Goal: Information Seeking & Learning: Find contact information

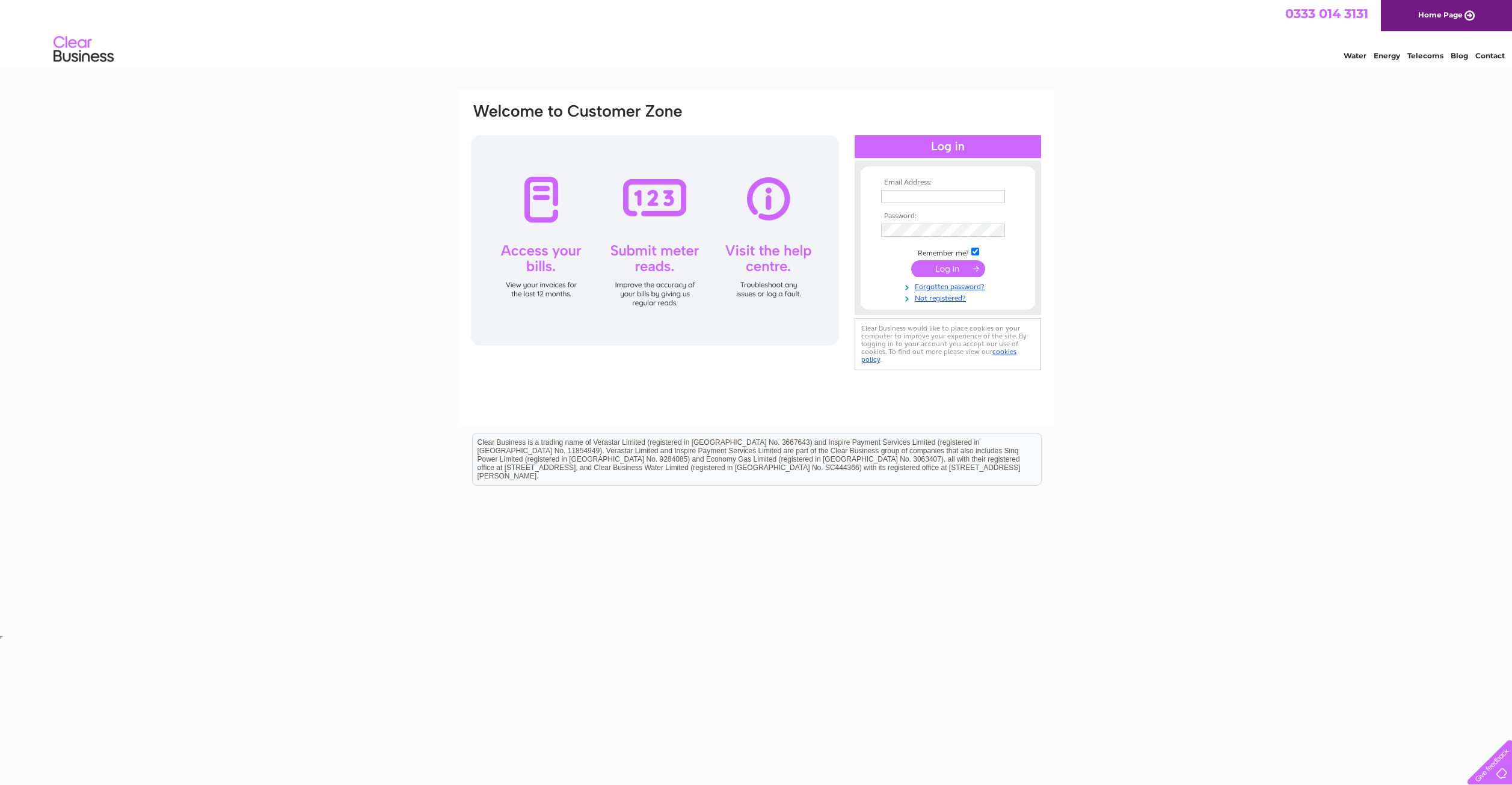
type input "[EMAIL_ADDRESS][DOMAIN_NAME]"
click at [947, 270] on input "submit" at bounding box center [947, 268] width 74 height 17
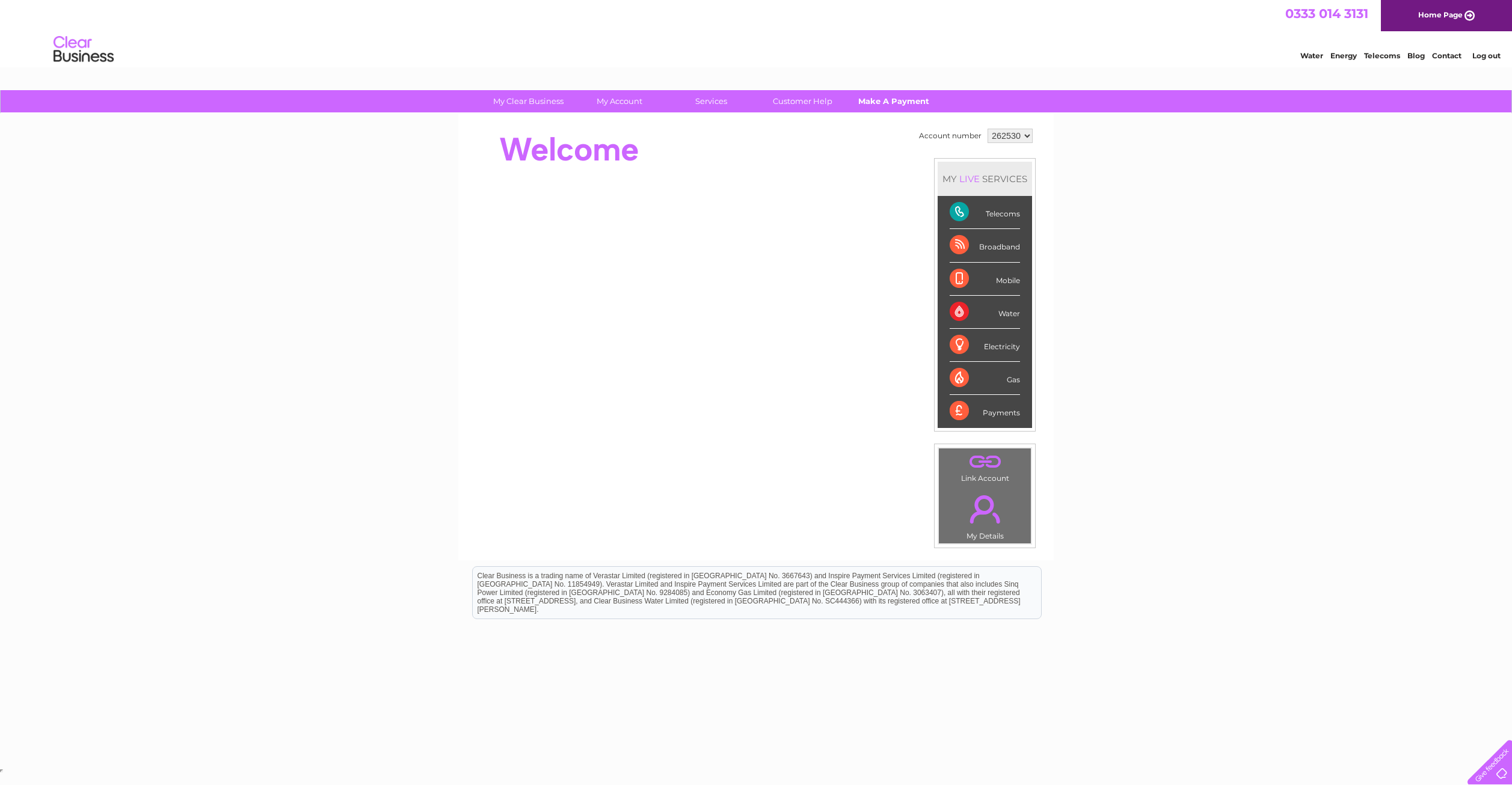
click at [900, 100] on link "Make A Payment" at bounding box center [894, 101] width 99 height 22
click at [817, 101] on link "Customer Help" at bounding box center [802, 101] width 99 height 22
click at [801, 103] on link "Customer Help" at bounding box center [802, 101] width 99 height 22
click at [801, 101] on link "Customer Help" at bounding box center [802, 101] width 99 height 22
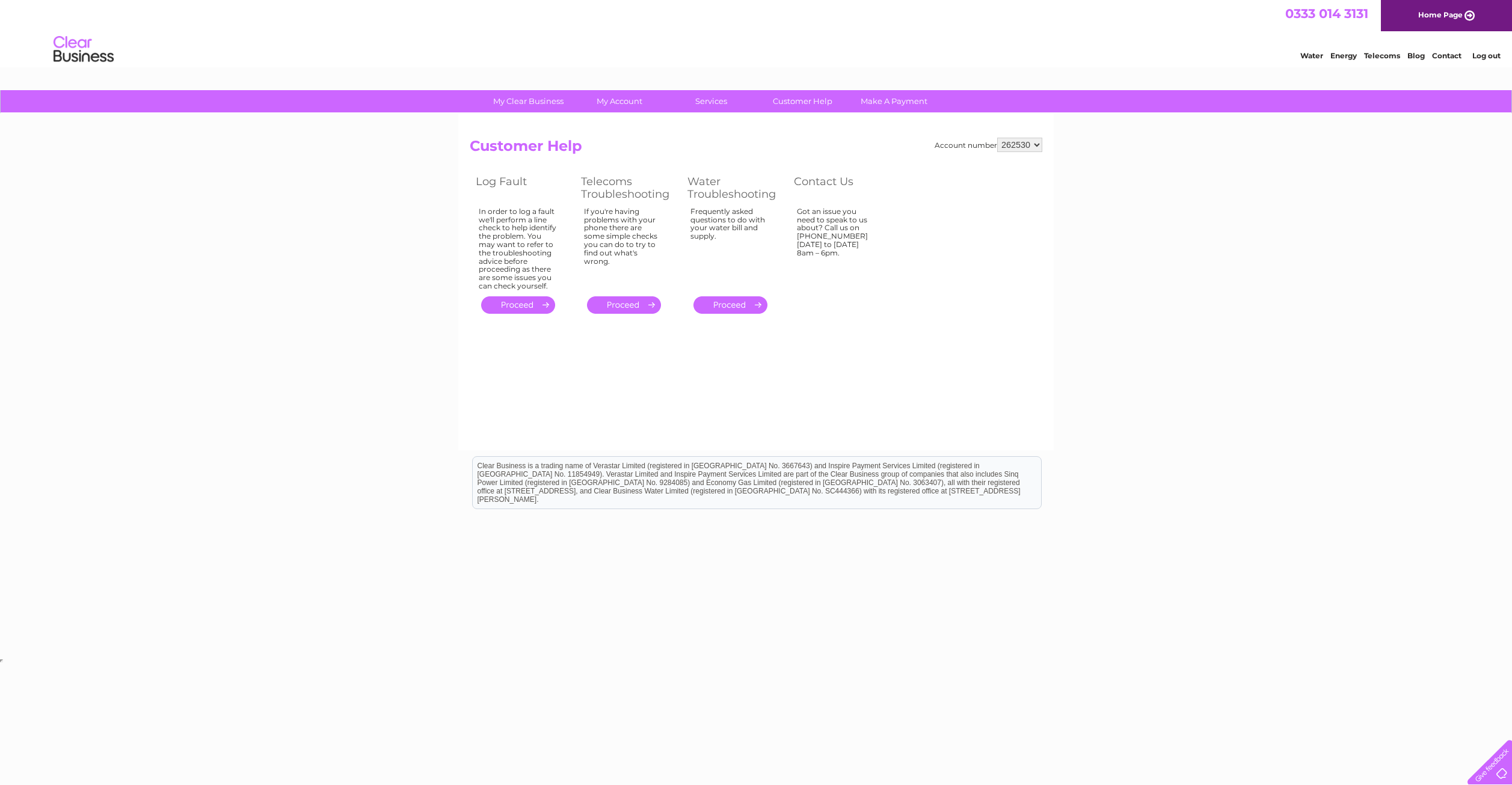
click at [1500, 771] on div at bounding box center [1487, 759] width 49 height 49
click at [985, 372] on div "Account number 262530 Customer Help Log Fault Telecoms Troubleshooting Water Tr…" at bounding box center [756, 281] width 595 height 337
click at [1444, 57] on link "Contact" at bounding box center [1446, 55] width 30 height 9
